Goal: Transaction & Acquisition: Book appointment/travel/reservation

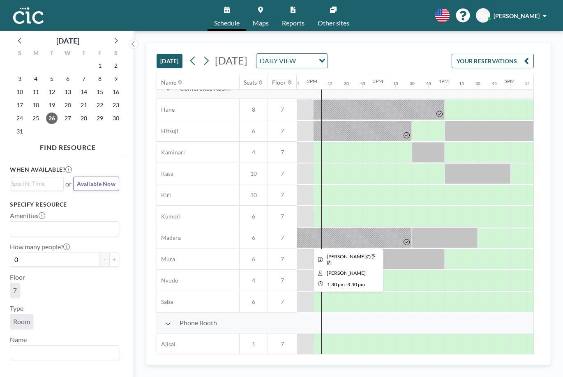
scroll to position [13, 904]
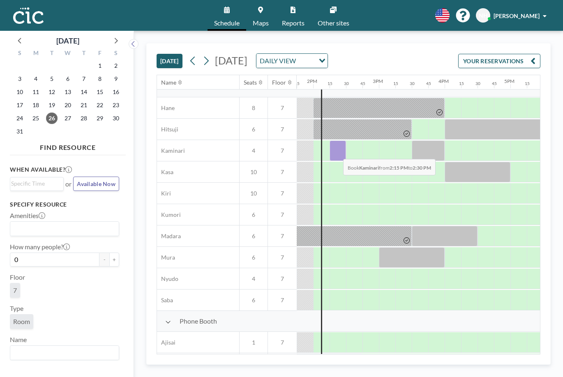
click at [337, 153] on div at bounding box center [338, 151] width 16 height 21
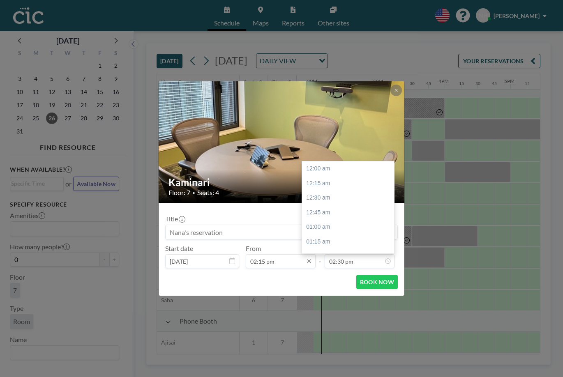
scroll to position [848, 0]
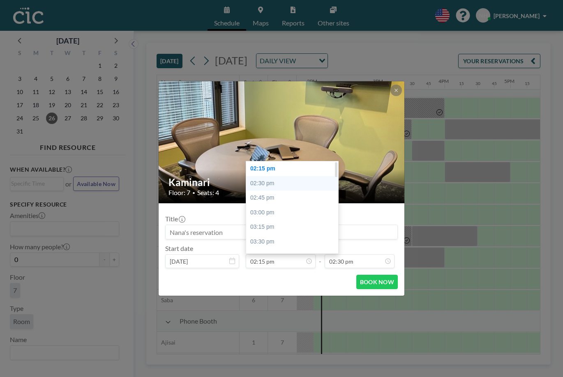
click at [265, 182] on div "02:30 pm" at bounding box center [292, 183] width 92 height 15
type input "02:30 pm"
type input "02:45 pm"
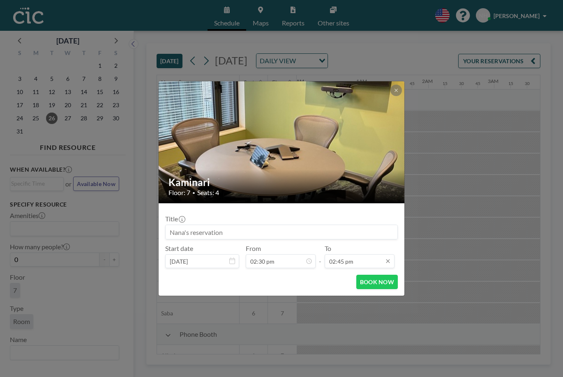
scroll to position [863, 0]
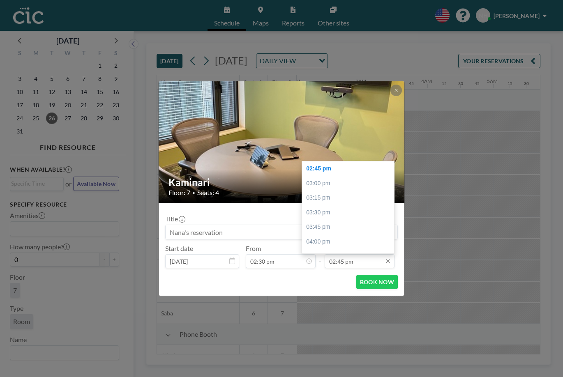
click at [350, 265] on input "02:45 pm" at bounding box center [360, 261] width 70 height 14
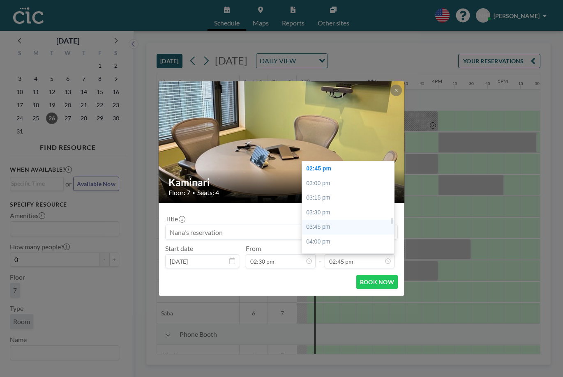
scroll to position [0, 937]
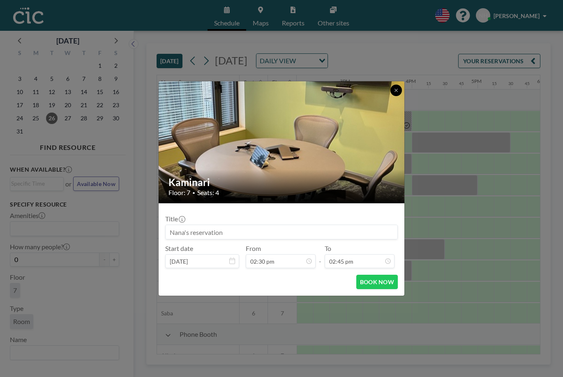
click at [393, 93] on button at bounding box center [396, 91] width 12 height 12
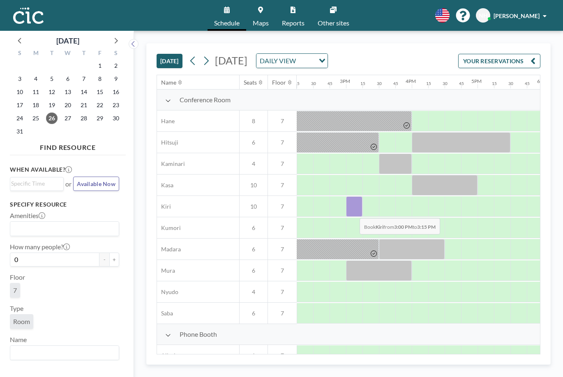
click at [353, 212] on div at bounding box center [354, 206] width 16 height 21
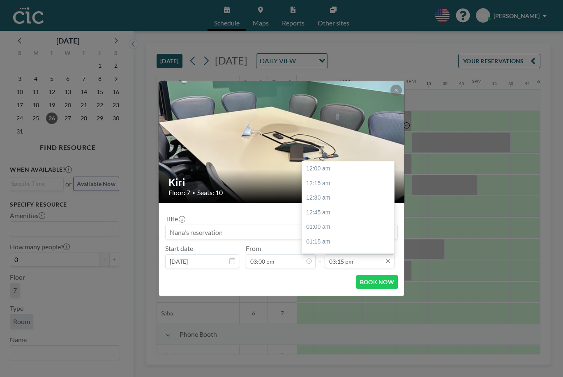
scroll to position [892, 0]
click at [321, 181] on div "03:30 pm" at bounding box center [348, 183] width 92 height 15
type input "03:30 pm"
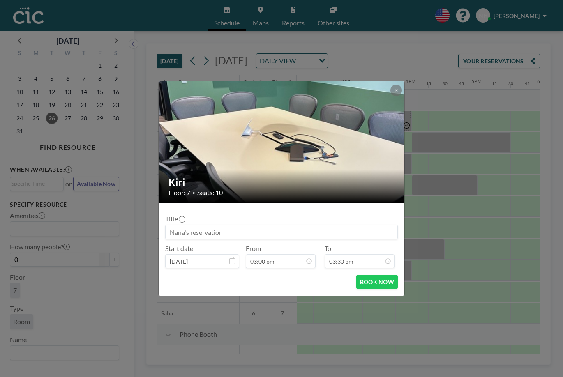
scroll to position [44, 0]
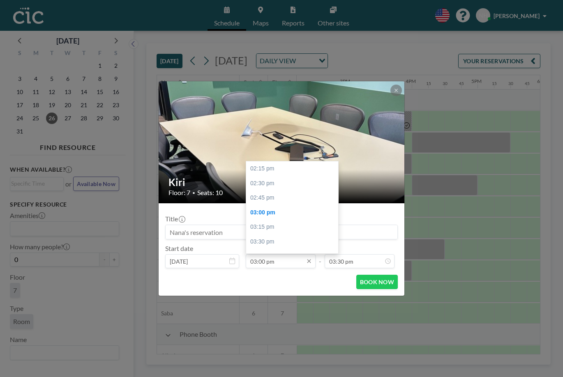
click at [275, 263] on input "03:00 pm" at bounding box center [281, 261] width 70 height 14
click at [274, 175] on div "02:30 pm" at bounding box center [292, 175] width 92 height 15
type input "02:30 pm"
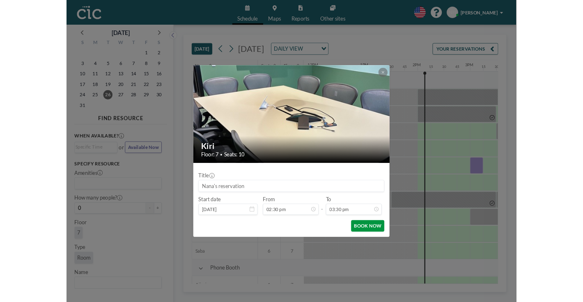
scroll to position [0, 937]
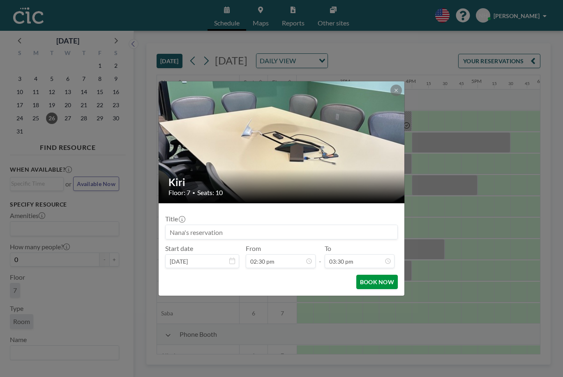
click at [380, 283] on button "BOOK NOW" at bounding box center [376, 282] width 41 height 14
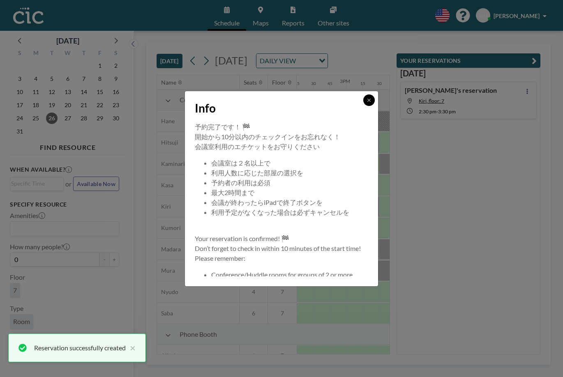
click at [372, 98] on button at bounding box center [369, 101] width 12 height 12
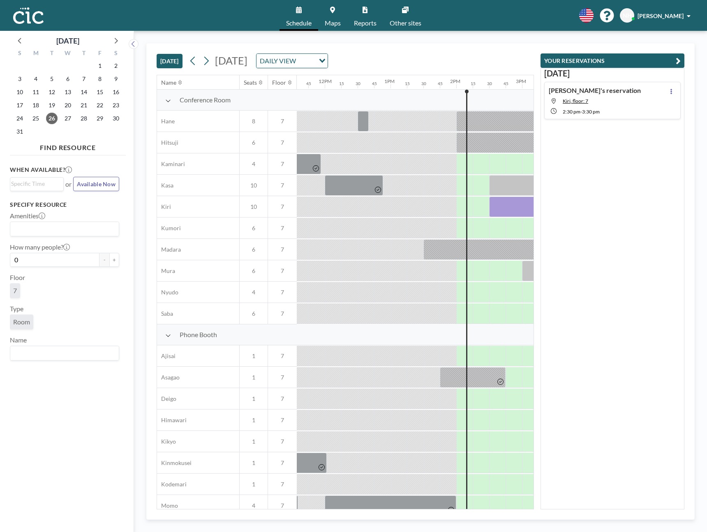
scroll to position [0, 761]
